Goal: Task Accomplishment & Management: Use online tool/utility

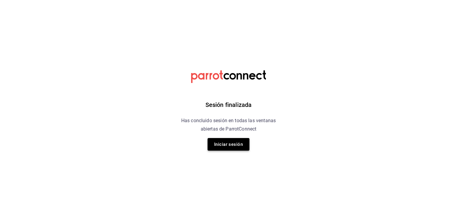
click at [240, 146] on button "Iniciar sesión" at bounding box center [229, 144] width 42 height 13
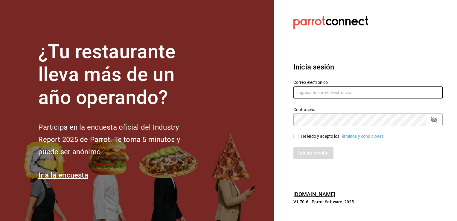
type input "efren.iglesias@grupocosteno.com"
click at [297, 136] on input "He leído y acepto los Términos y condiciones." at bounding box center [295, 136] width 5 height 5
checkbox input "true"
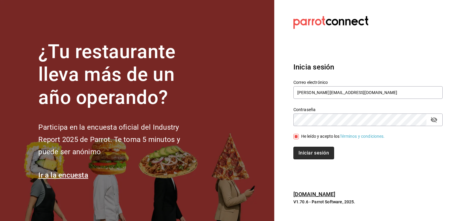
click at [310, 151] on button "Iniciar sesión" at bounding box center [313, 153] width 41 height 13
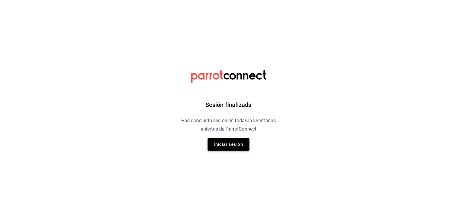
click at [246, 142] on button "Iniciar sesión" at bounding box center [229, 144] width 42 height 13
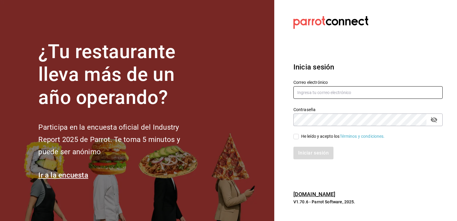
type input "efren.iglesias@grupocosteno.com"
click at [298, 139] on input "He leído y acepto los Términos y condiciones." at bounding box center [295, 136] width 5 height 5
checkbox input "true"
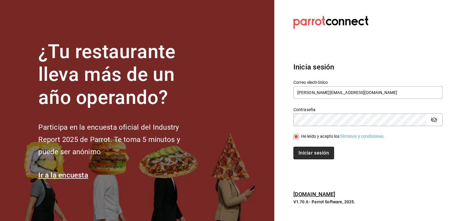
click at [306, 151] on button "Iniciar sesión" at bounding box center [313, 153] width 41 height 13
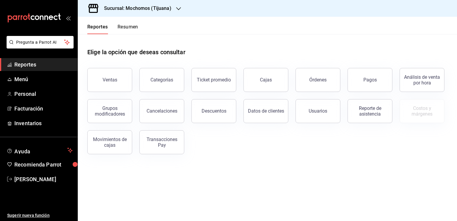
click at [164, 7] on h3 "Sucursal: Mochomos (Tijuana)" at bounding box center [135, 8] width 72 height 7
click at [135, 43] on div "Animal ([GEOGRAPHIC_DATA])" at bounding box center [123, 39] width 90 height 13
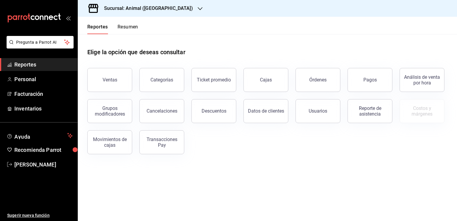
click at [114, 82] on div "Ventas" at bounding box center [110, 80] width 15 height 6
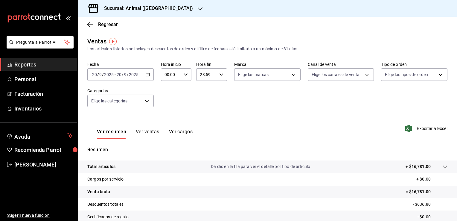
click at [147, 74] on icon "button" at bounding box center [148, 74] width 4 height 4
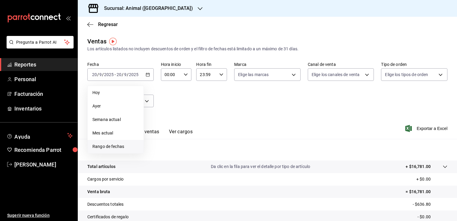
click at [119, 148] on span "Rango de fechas" at bounding box center [115, 146] width 46 height 6
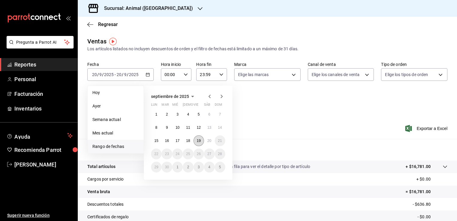
click at [200, 138] on abbr "19" at bounding box center [199, 140] width 4 height 4
click at [208, 143] on button "20" at bounding box center [209, 140] width 10 height 11
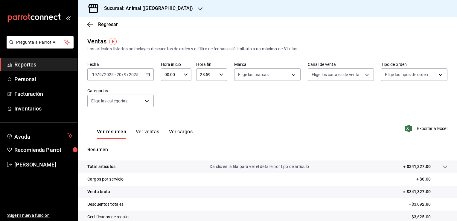
click at [185, 76] on icon "button" at bounding box center [186, 74] width 4 height 4
click at [168, 120] on span "02" at bounding box center [168, 118] width 6 height 5
type input "02:00"
click at [167, 112] on span "04" at bounding box center [168, 111] width 6 height 5
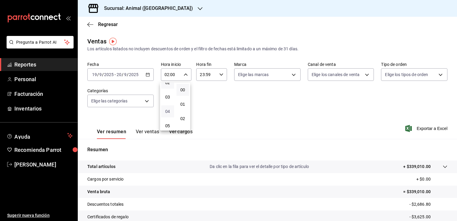
type input "04:00"
click at [218, 75] on div at bounding box center [228, 110] width 457 height 221
click at [219, 75] on icon "button" at bounding box center [221, 74] width 4 height 4
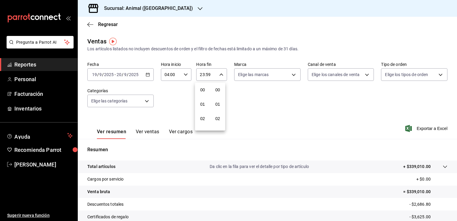
scroll to position [828, 0]
click at [199, 95] on button "21" at bounding box center [202, 95] width 13 height 12
type input "21:59"
click at [200, 120] on span "04" at bounding box center [203, 120] width 6 height 5
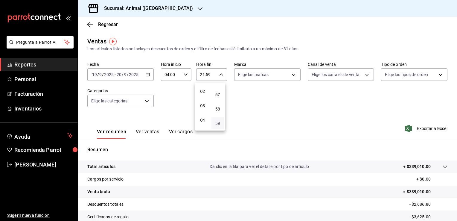
type input "04:59"
click at [216, 120] on button "59" at bounding box center [217, 123] width 13 height 12
click at [217, 88] on span "00" at bounding box center [218, 89] width 6 height 5
type input "04:00"
click at [279, 101] on div at bounding box center [228, 110] width 457 height 221
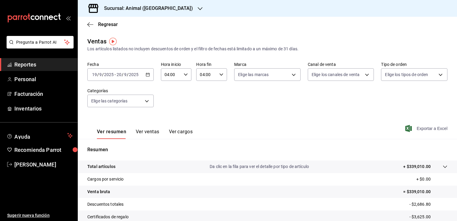
click at [430, 129] on span "Exportar a Excel" at bounding box center [427, 128] width 41 height 7
click at [102, 24] on span "Regresar" at bounding box center [108, 25] width 20 height 6
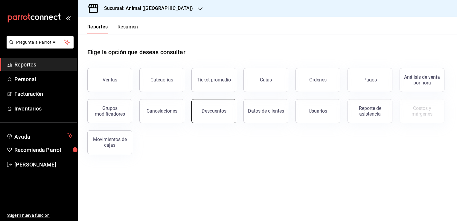
click at [214, 109] on div "Descuentos" at bounding box center [214, 111] width 25 height 6
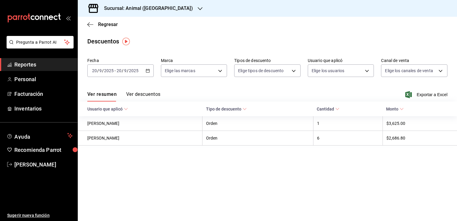
click at [147, 74] on div "[DATE] [DATE] - [DATE] [DATE]" at bounding box center [120, 70] width 66 height 13
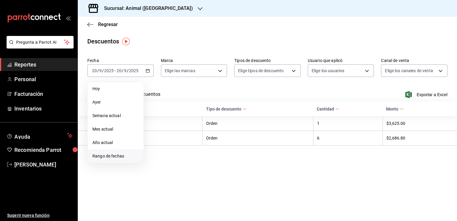
click at [123, 161] on li "Rango de fechas" at bounding box center [116, 155] width 56 height 13
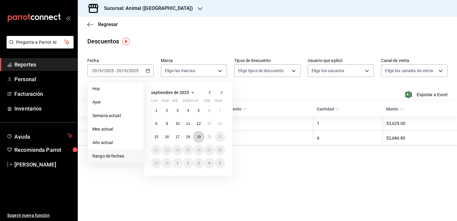
click at [199, 137] on abbr "19" at bounding box center [199, 137] width 4 height 4
click at [207, 137] on abbr "20" at bounding box center [209, 137] width 4 height 4
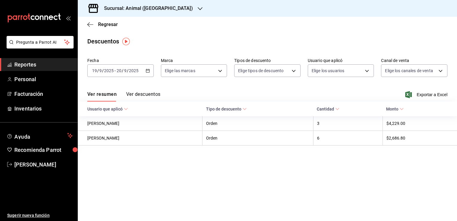
click at [335, 91] on div "Ver resumen Ver descuentos Exportar a Excel" at bounding box center [267, 92] width 379 height 17
click at [424, 94] on span "Exportar a Excel" at bounding box center [427, 94] width 41 height 7
